Goal: Consume media (video, audio)

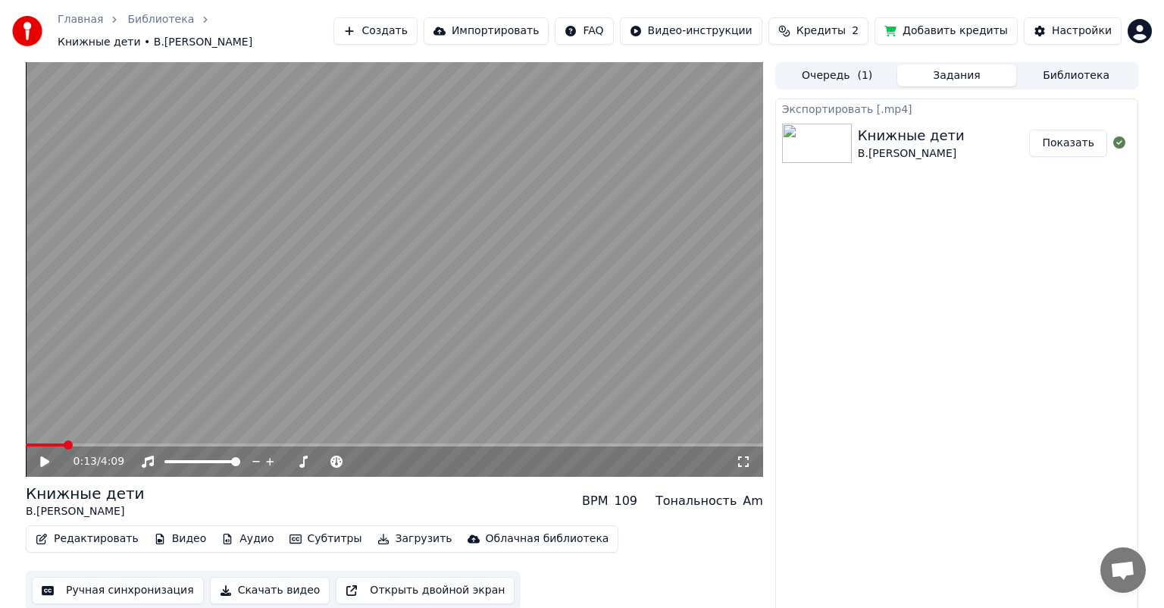
click at [1086, 140] on button "Показать" at bounding box center [1068, 143] width 78 height 27
click at [152, 27] on link "Библиотека" at bounding box center [160, 19] width 67 height 15
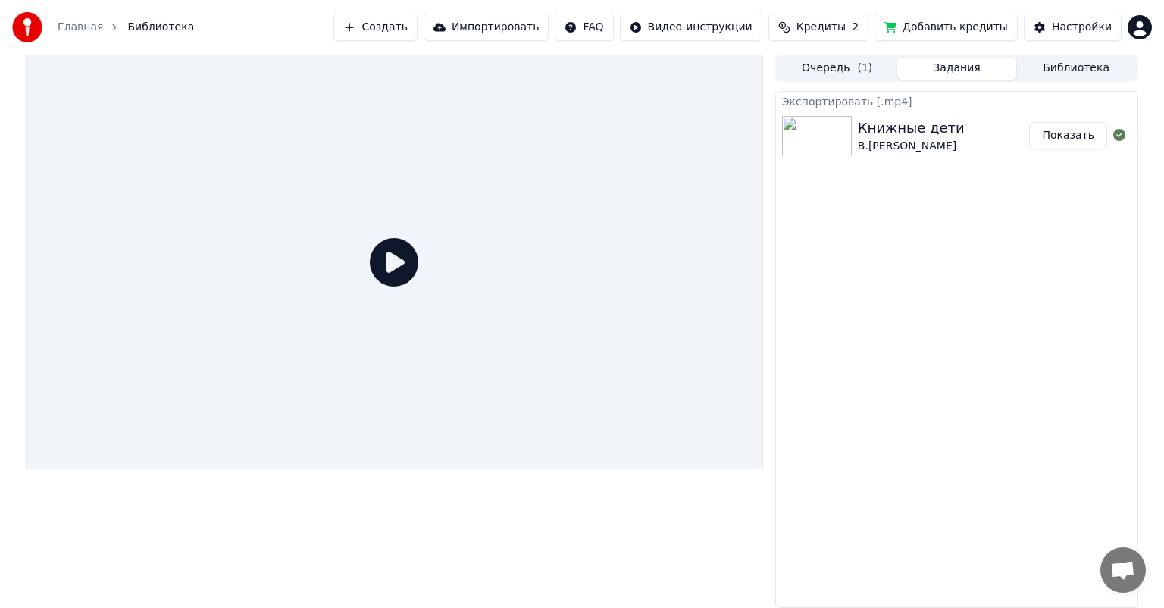
click at [72, 35] on div "Главная Библиотека" at bounding box center [103, 27] width 182 height 30
click at [70, 36] on div "Главная Библиотека" at bounding box center [103, 27] width 182 height 30
click at [77, 24] on link "Главная" at bounding box center [80, 27] width 45 height 15
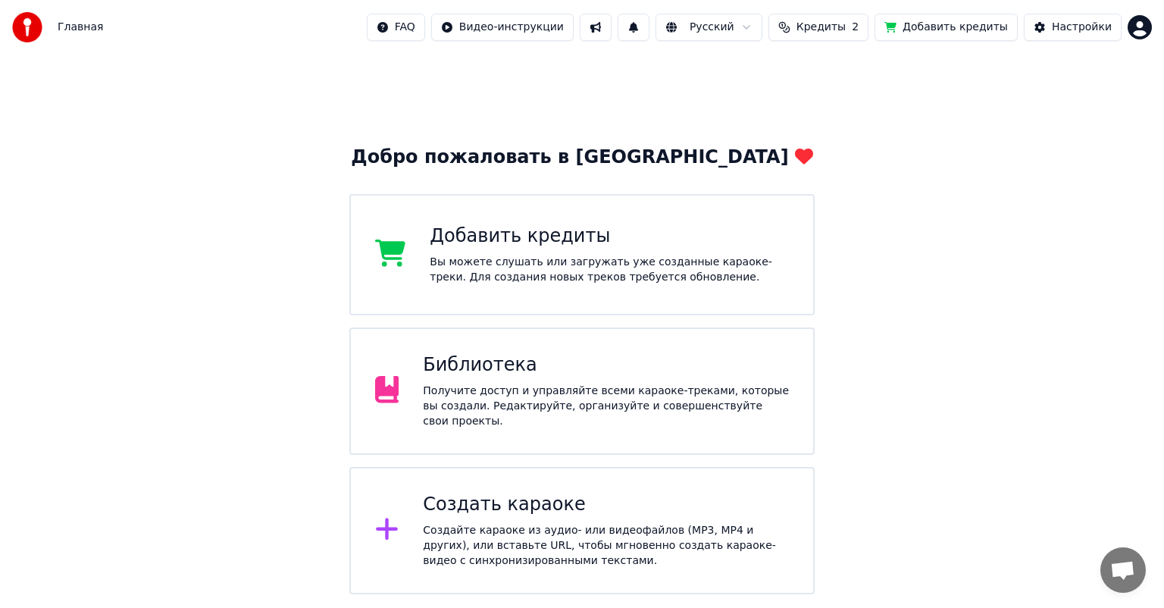
click at [517, 373] on div "Библиотека" at bounding box center [606, 365] width 366 height 24
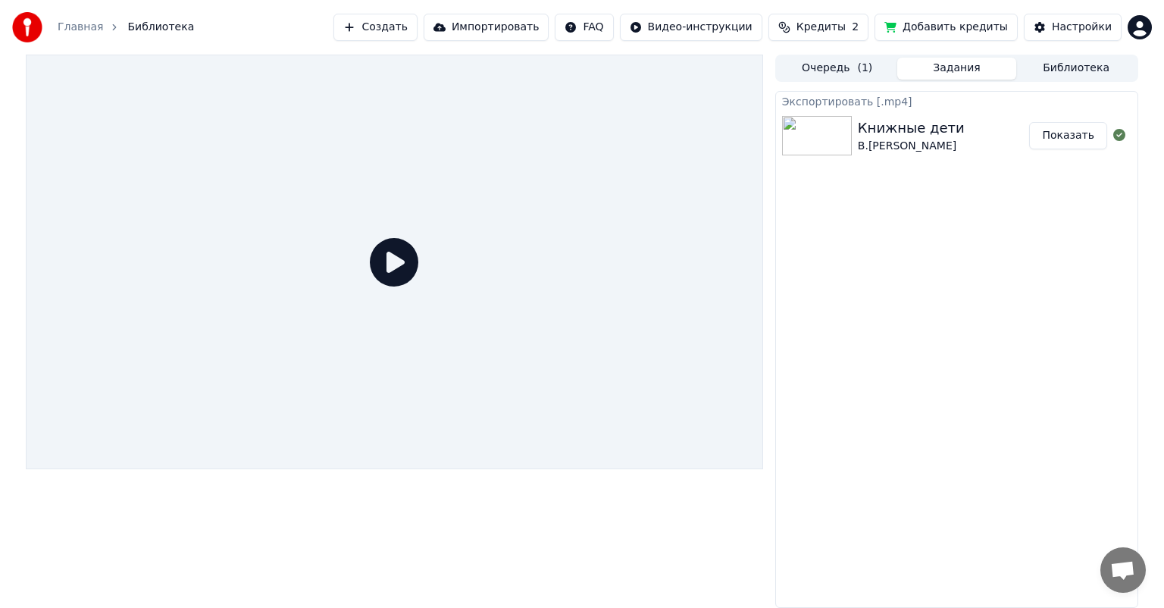
click at [98, 17] on div "Главная Библиотека" at bounding box center [103, 27] width 182 height 30
click at [77, 28] on link "Главная" at bounding box center [80, 27] width 45 height 15
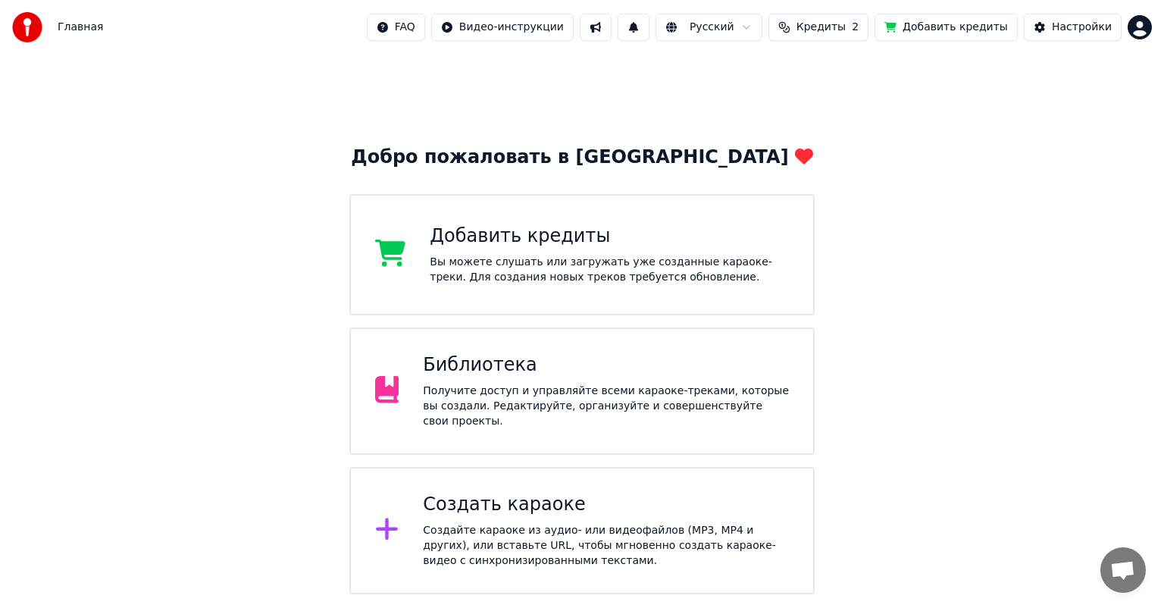
click at [580, 361] on div "Библиотека" at bounding box center [606, 365] width 366 height 24
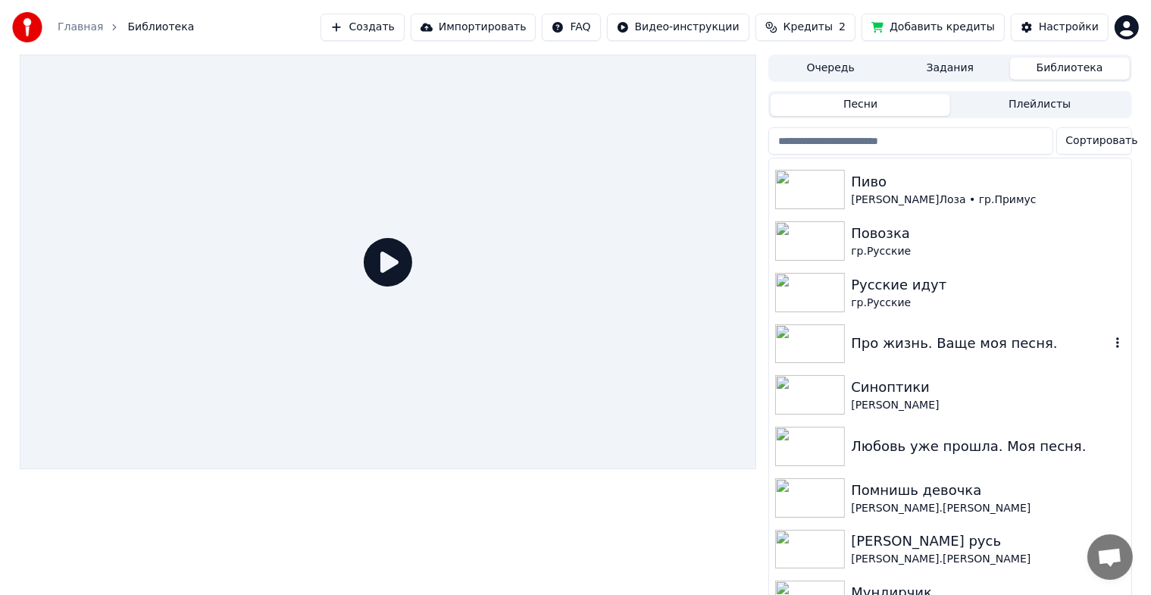
scroll to position [379, 0]
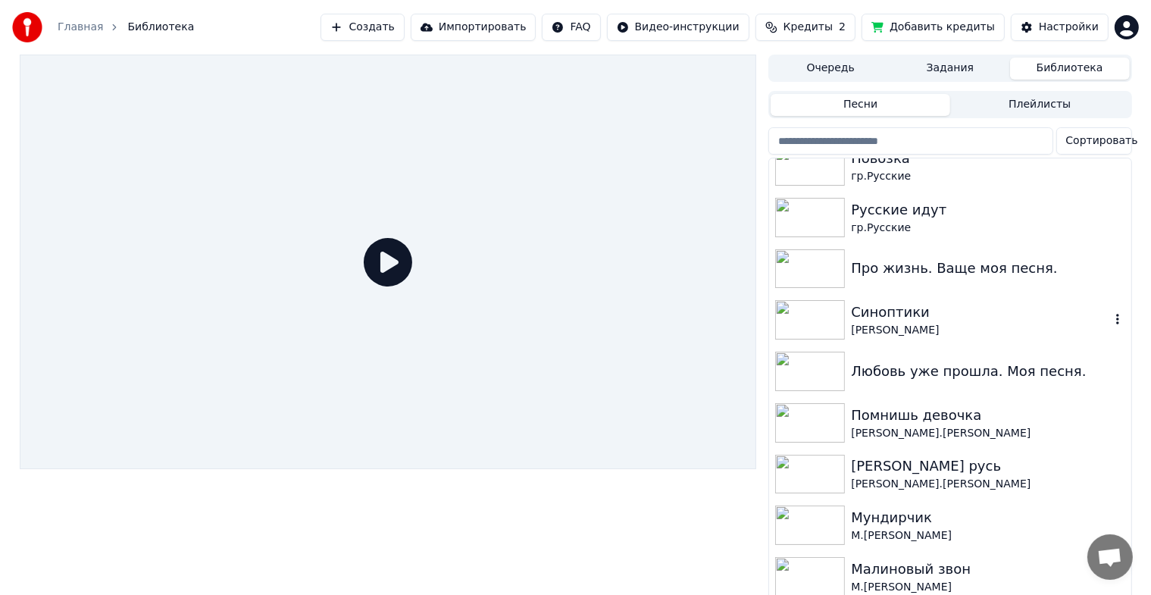
click at [830, 318] on img at bounding box center [810, 319] width 70 height 39
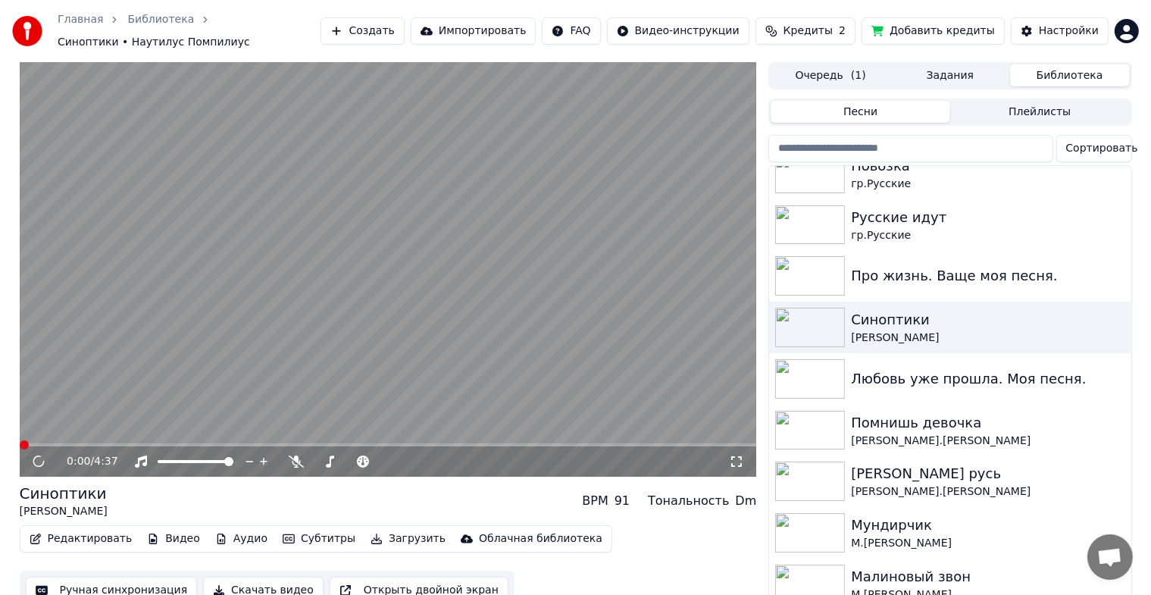
click at [39, 458] on icon at bounding box center [39, 461] width 16 height 17
click at [37, 456] on icon at bounding box center [38, 461] width 11 height 11
click at [801, 427] on img at bounding box center [810, 430] width 70 height 39
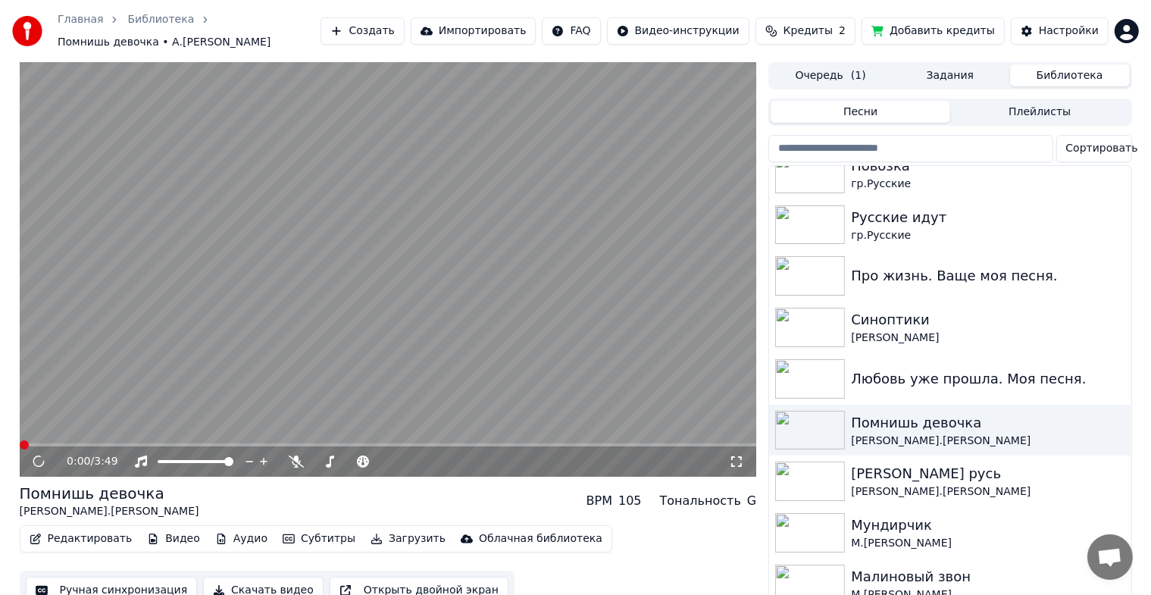
click at [35, 455] on icon at bounding box center [39, 461] width 14 height 15
click at [34, 455] on icon at bounding box center [50, 461] width 36 height 12
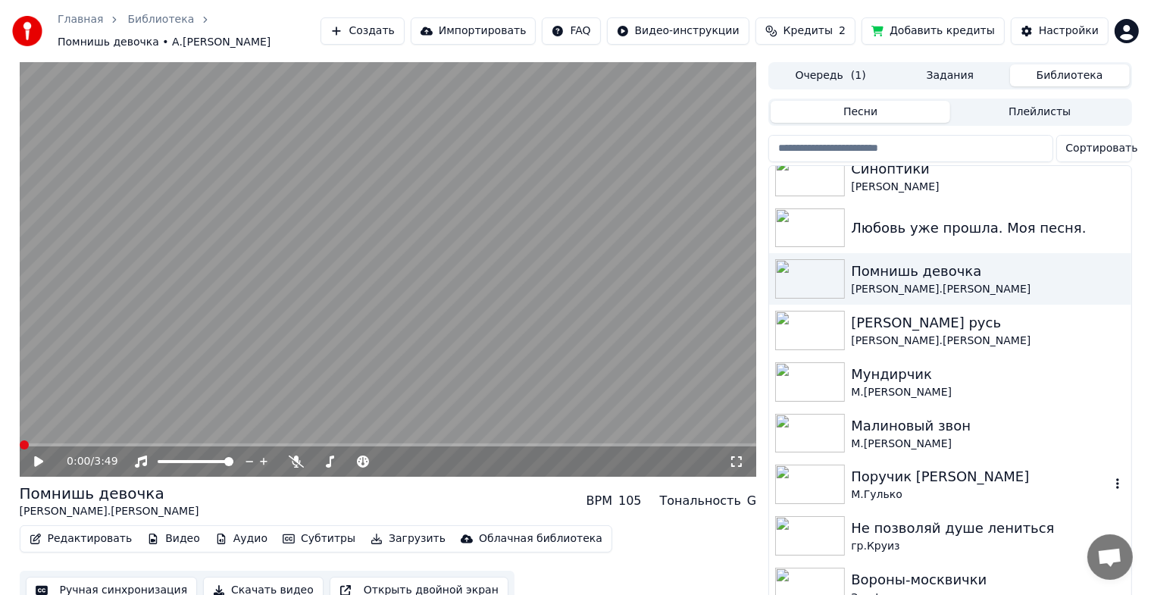
scroll to position [682, 0]
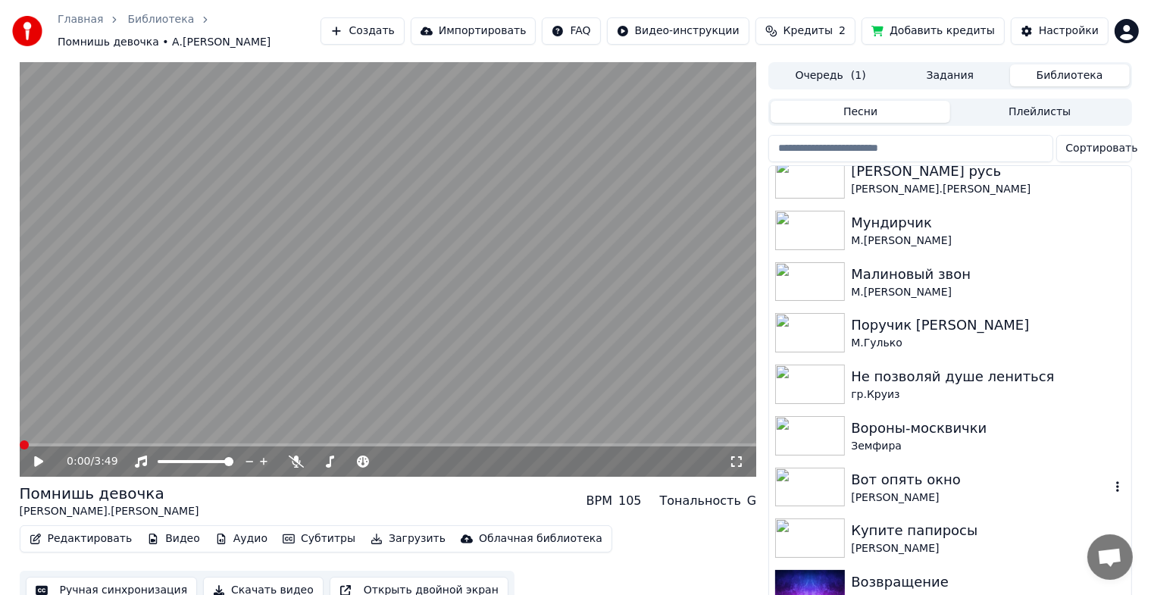
click at [798, 473] on img at bounding box center [810, 486] width 70 height 39
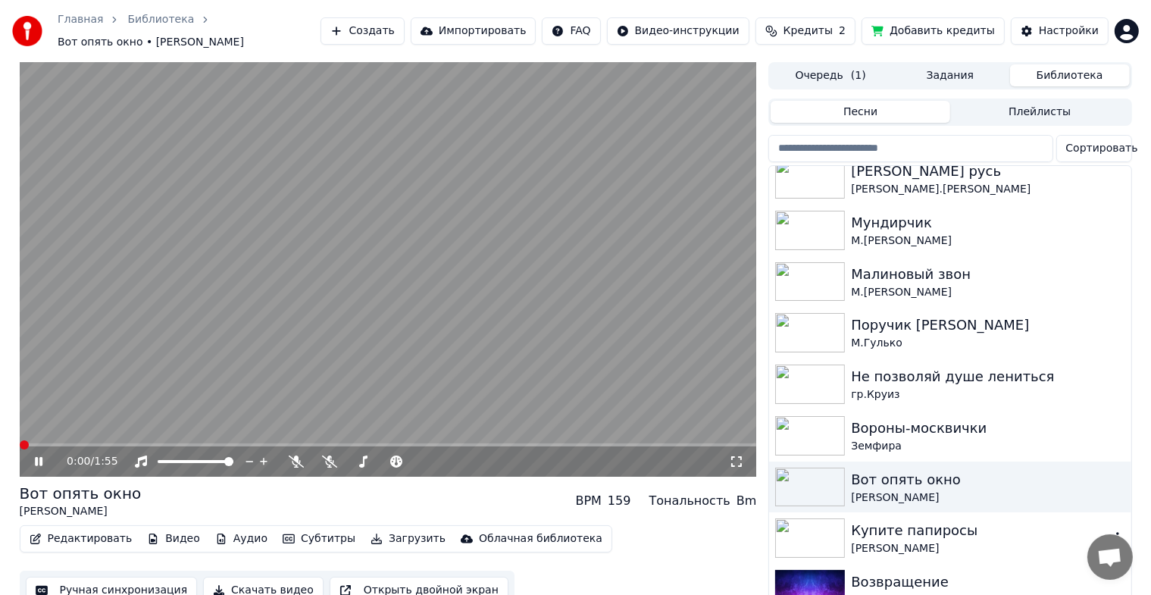
click at [823, 527] on img at bounding box center [810, 537] width 70 height 39
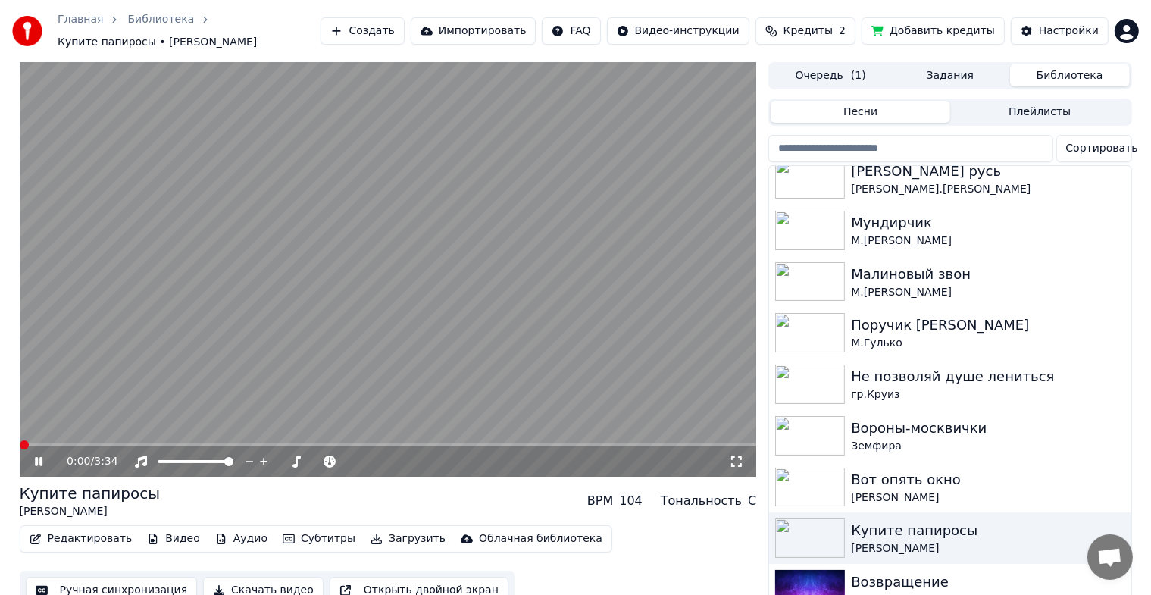
click at [39, 456] on icon at bounding box center [50, 461] width 36 height 12
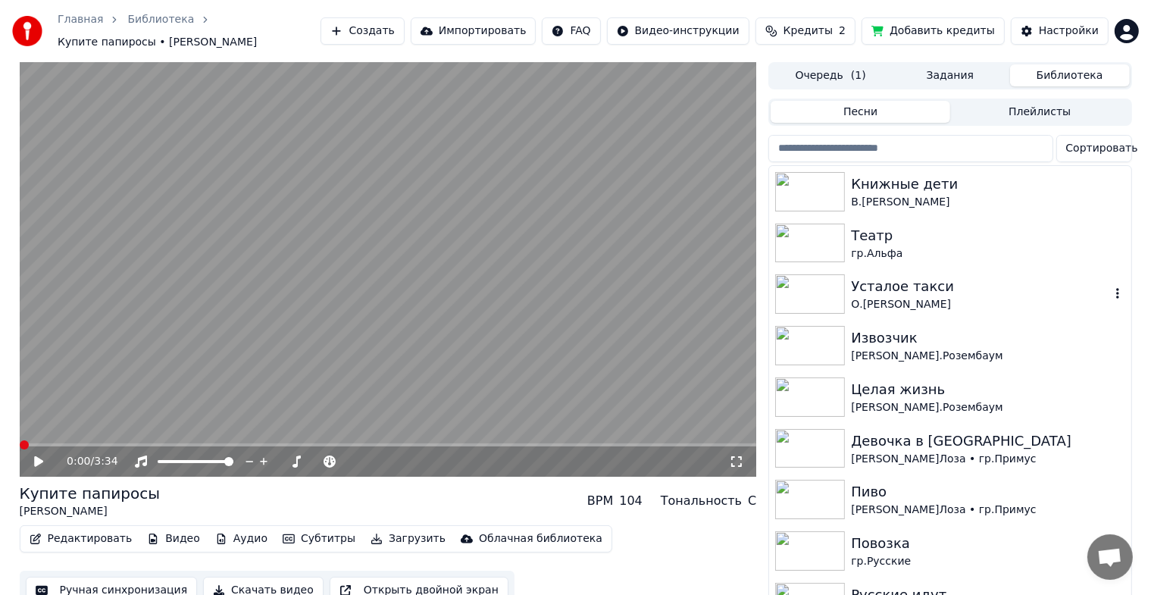
click at [827, 283] on img at bounding box center [810, 293] width 70 height 39
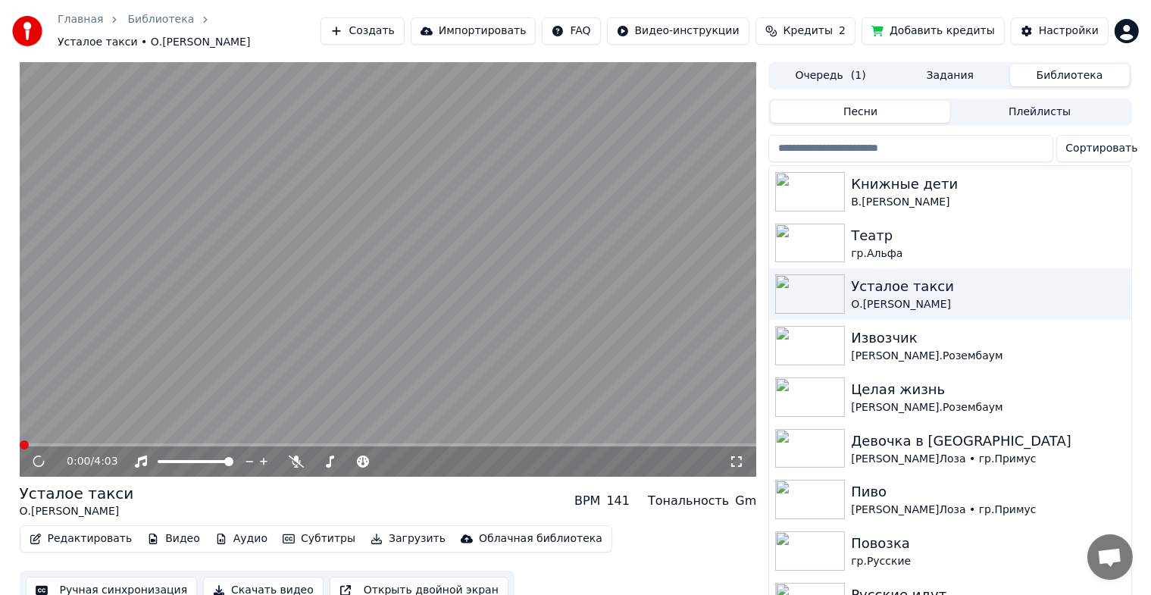
click at [35, 461] on icon at bounding box center [39, 461] width 16 height 17
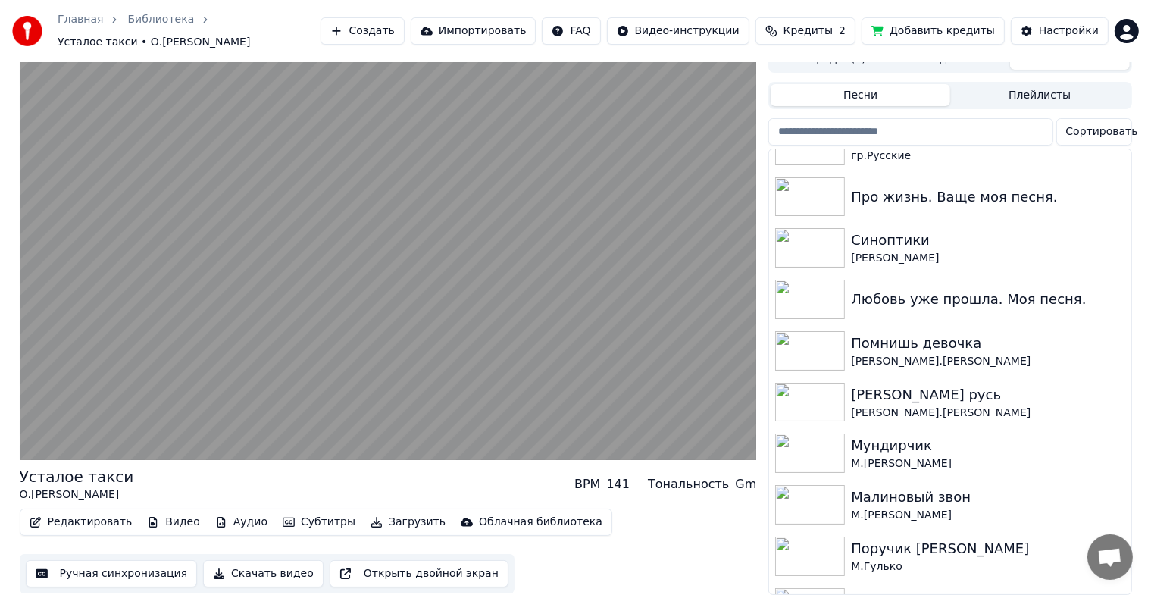
scroll to position [400, 0]
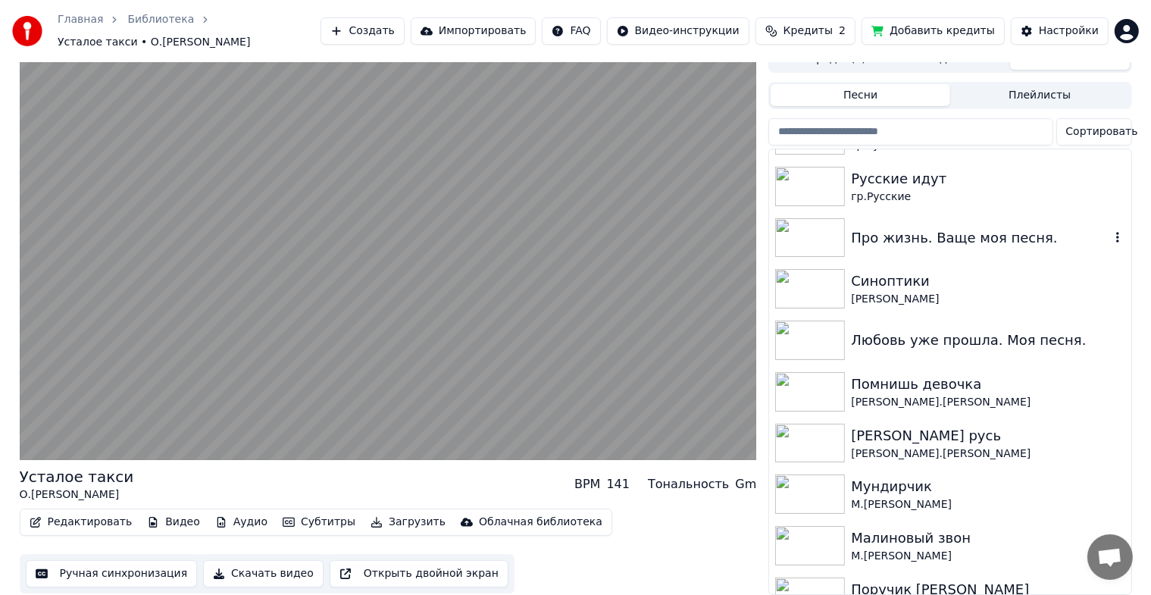
click at [803, 236] on img at bounding box center [810, 237] width 70 height 39
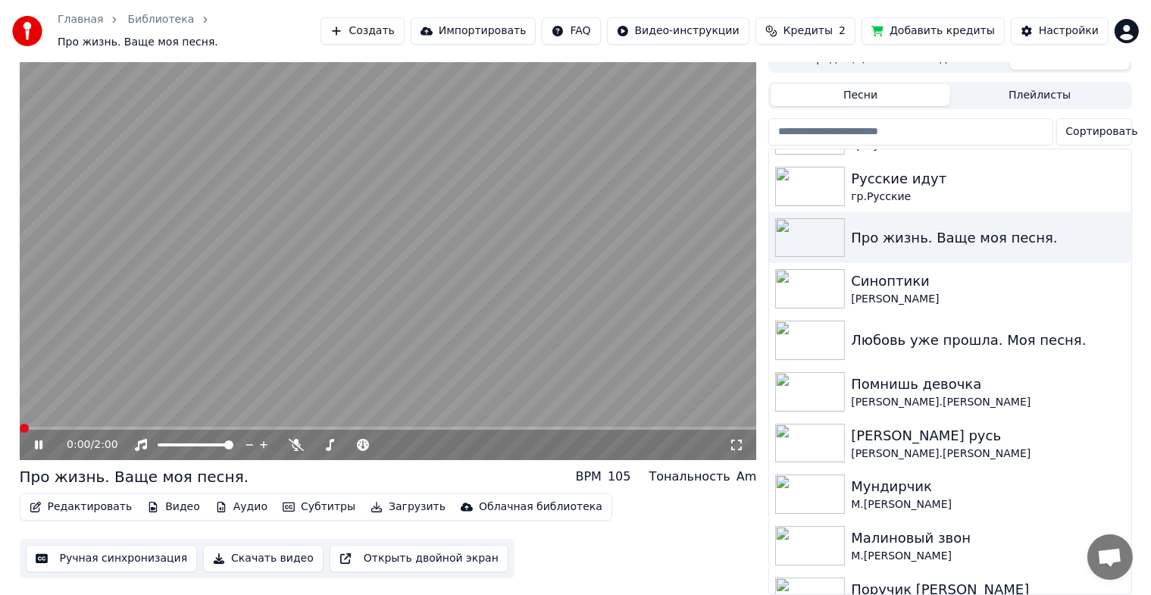
click at [36, 440] on icon at bounding box center [39, 444] width 8 height 9
click at [139, 545] on button "Ручная синхронизация" at bounding box center [112, 558] width 172 height 27
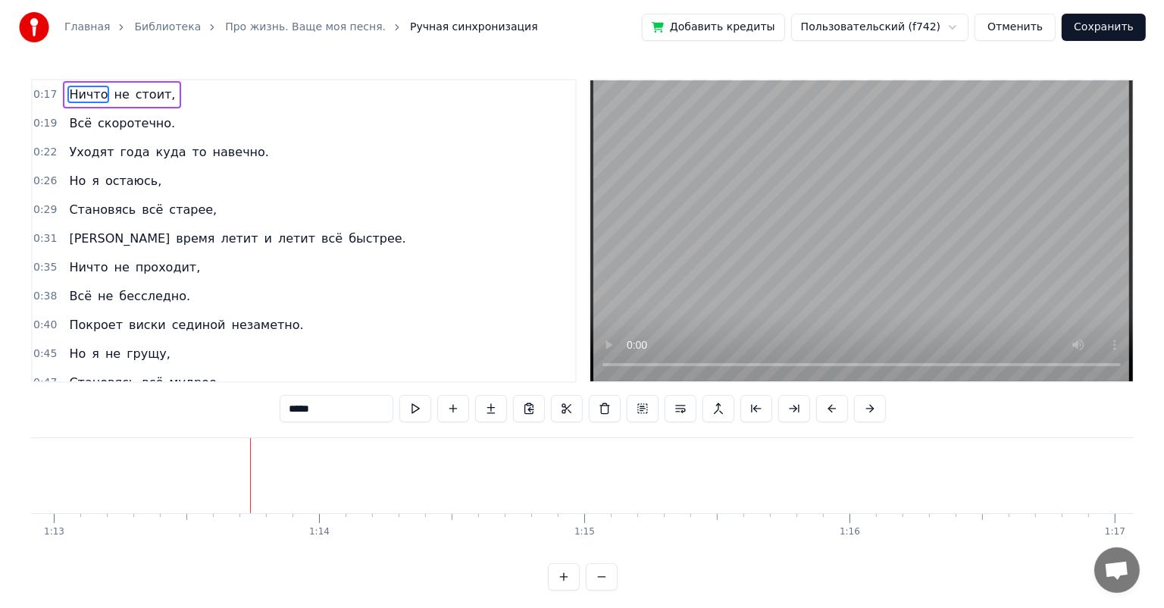
scroll to position [0, 19476]
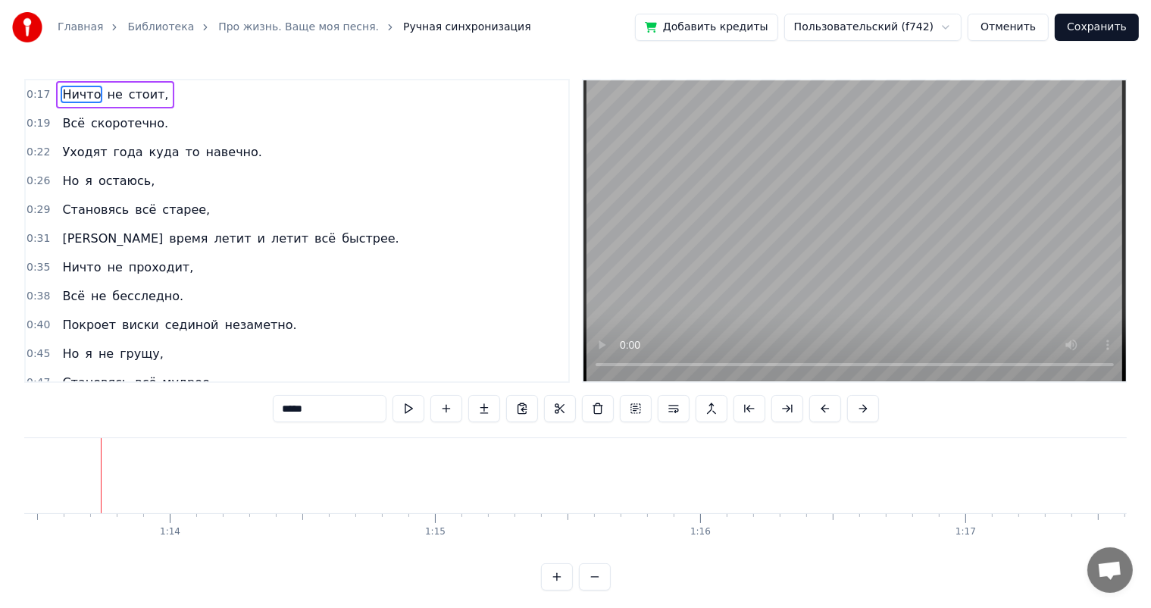
click at [84, 27] on link "Главная" at bounding box center [80, 27] width 45 height 15
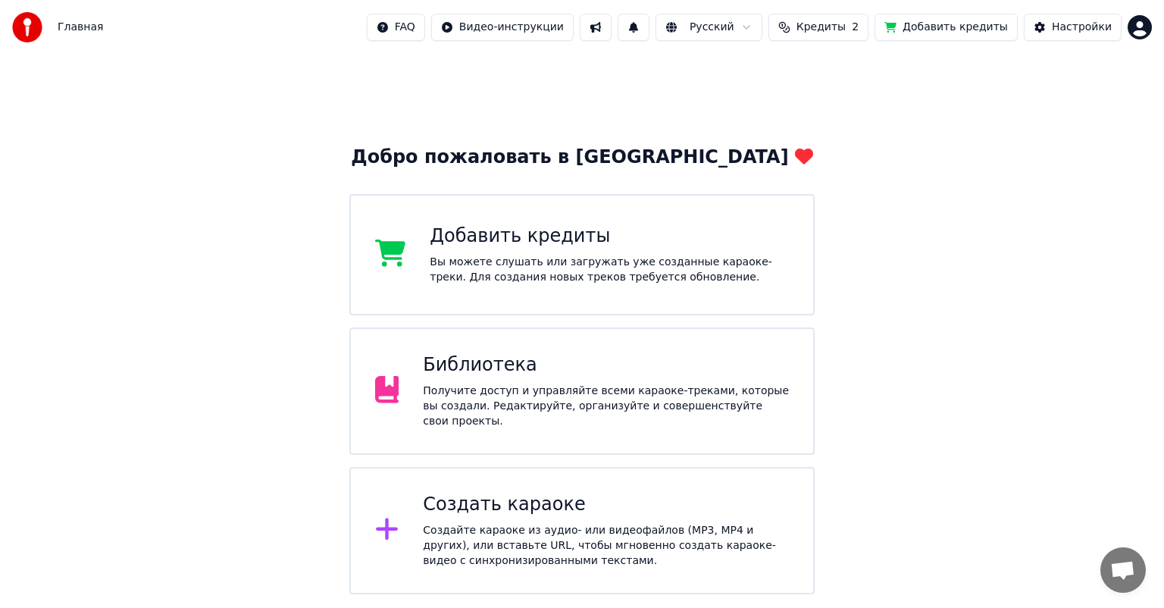
click at [592, 357] on div "Библиотека Получите доступ и управляйте всеми караоке-треками, которые вы созда…" at bounding box center [581, 390] width 465 height 127
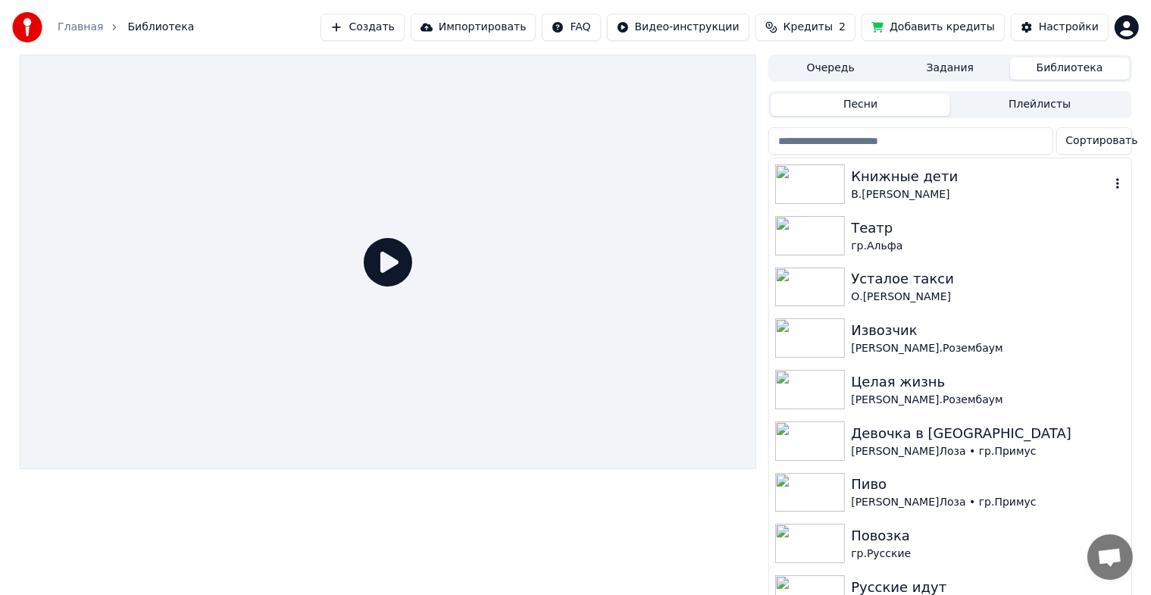
click at [807, 202] on img at bounding box center [810, 183] width 70 height 39
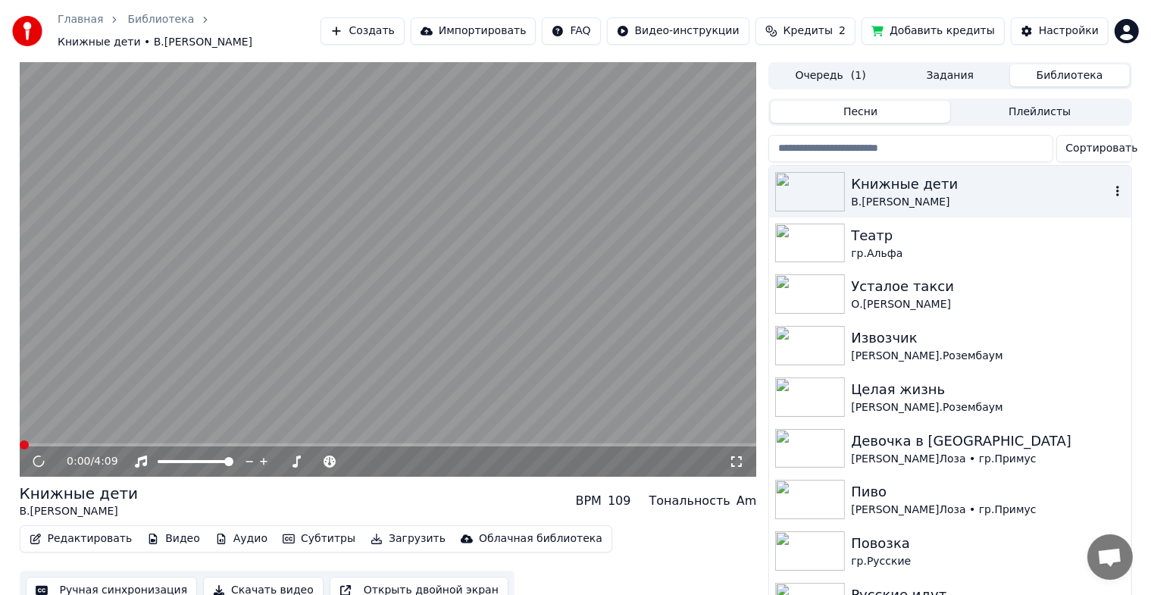
click at [1110, 185] on icon "button" at bounding box center [1117, 191] width 15 height 12
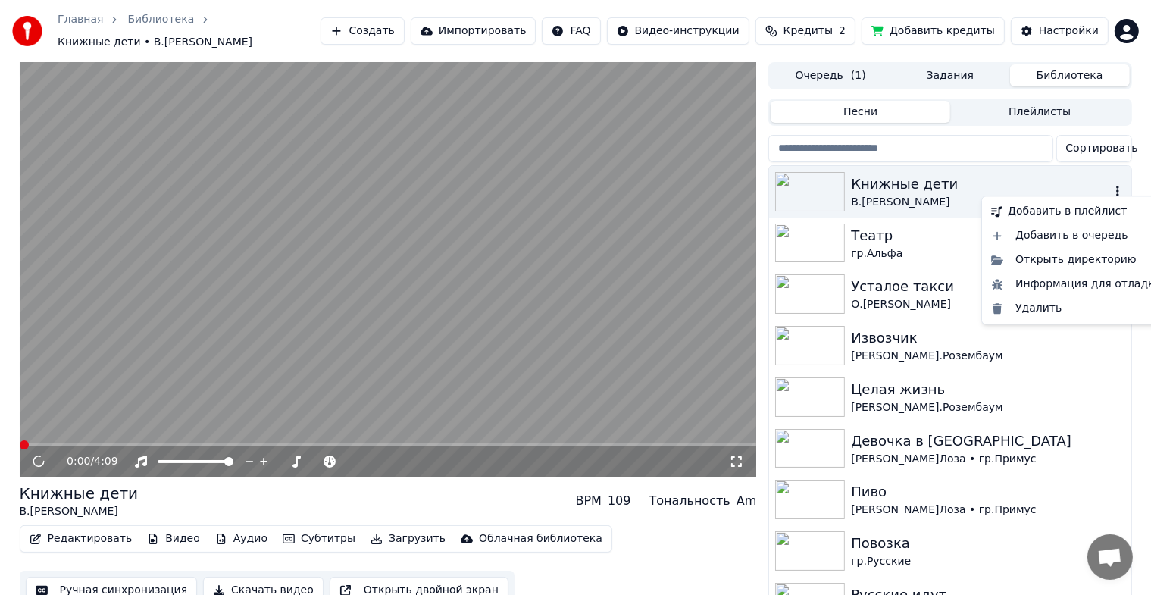
click at [1110, 185] on icon "button" at bounding box center [1117, 191] width 15 height 12
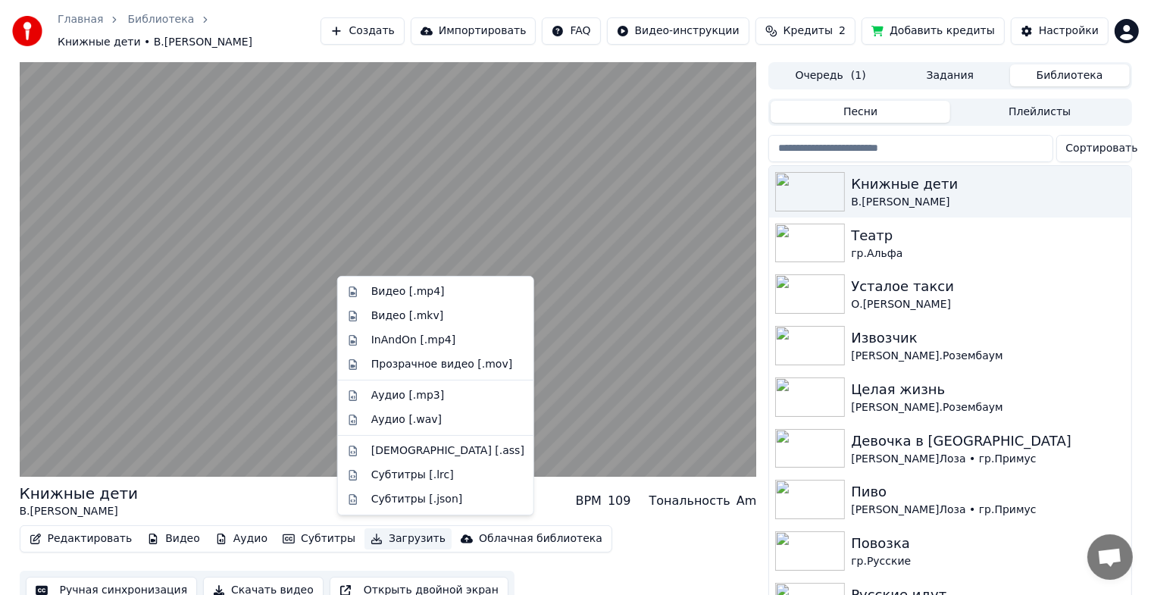
click at [374, 533] on button "Загрузить" at bounding box center [407, 538] width 87 height 21
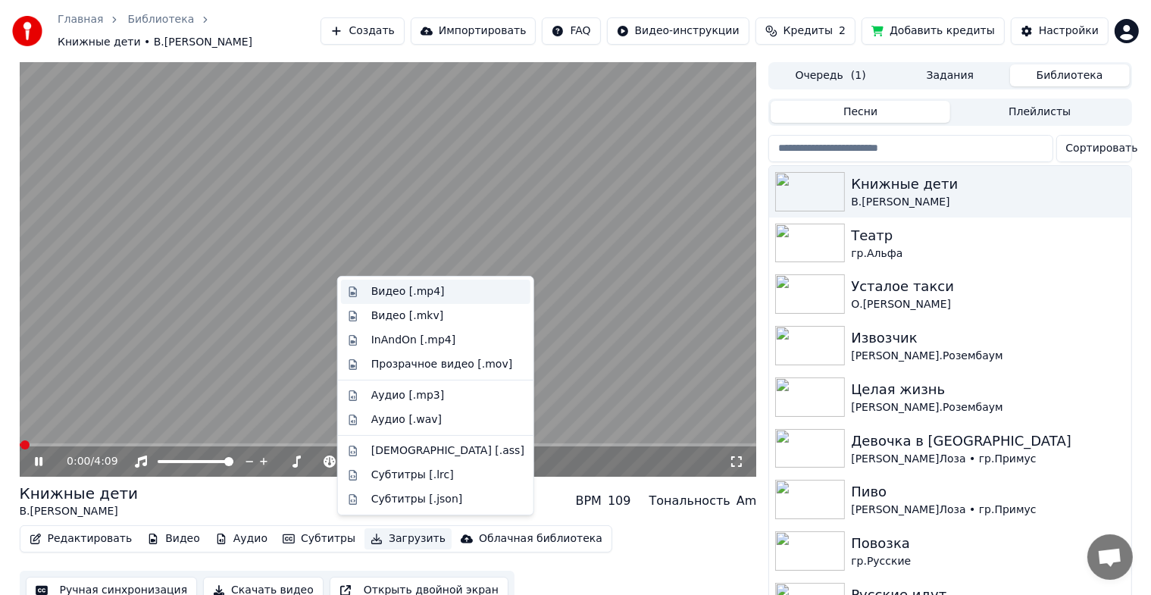
click at [406, 295] on div "Видео [.mp4]" at bounding box center [407, 291] width 73 height 15
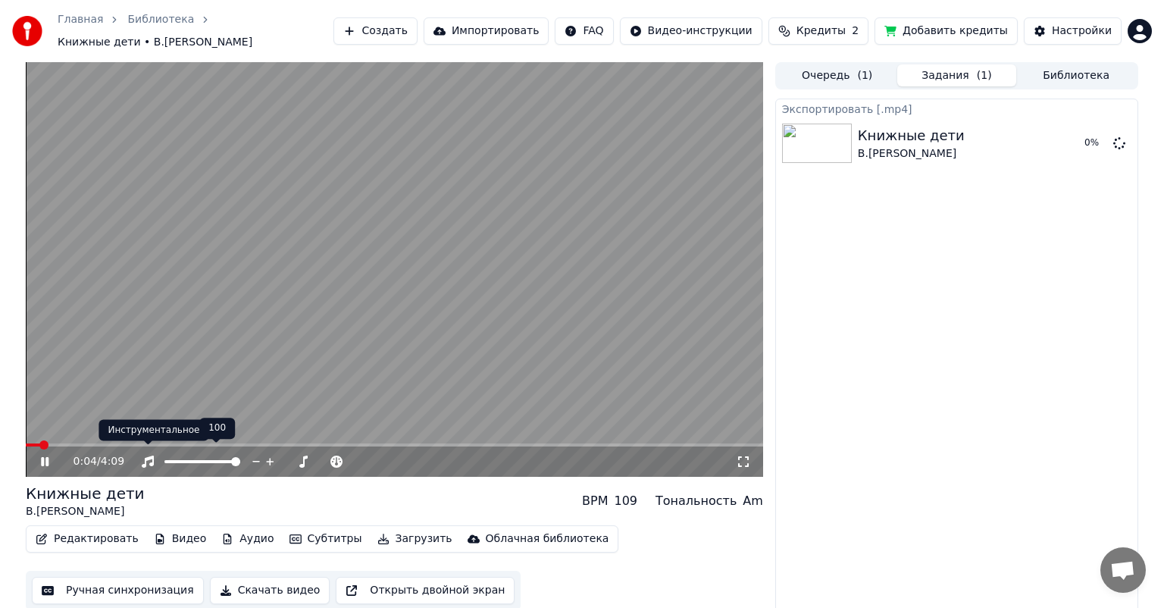
click at [145, 434] on icon at bounding box center [147, 439] width 11 height 11
click at [146, 441] on icon at bounding box center [147, 439] width 11 height 11
click at [94, 443] on span at bounding box center [394, 444] width 737 height 3
click at [162, 443] on span at bounding box center [394, 444] width 737 height 3
click at [230, 435] on video at bounding box center [394, 269] width 737 height 414
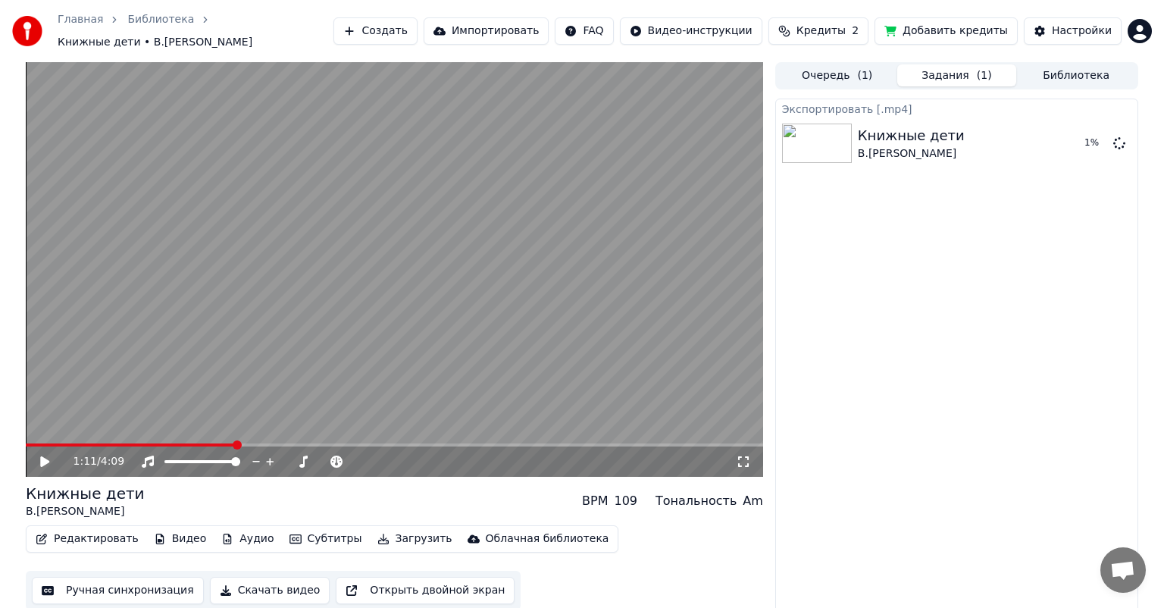
click at [235, 443] on span at bounding box center [394, 444] width 737 height 3
click at [50, 455] on icon at bounding box center [56, 461] width 36 height 12
click at [42, 457] on icon at bounding box center [45, 461] width 8 height 9
